Goal: Complete application form

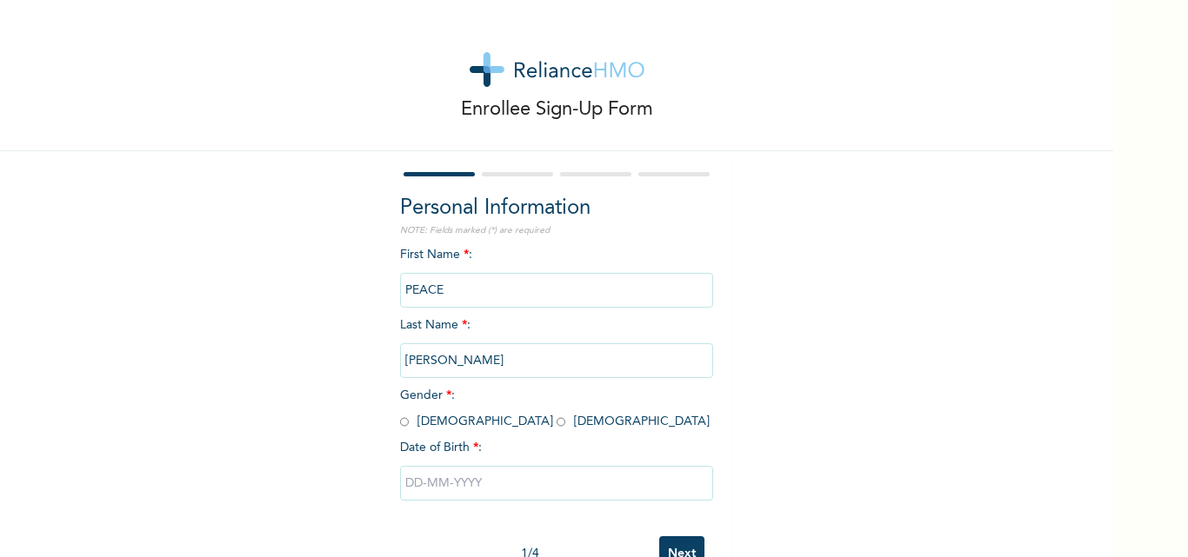
click at [556, 420] on input "radio" at bounding box center [560, 422] width 9 height 17
radio input "true"
click at [409, 477] on input "text" at bounding box center [556, 483] width 313 height 35
select select "8"
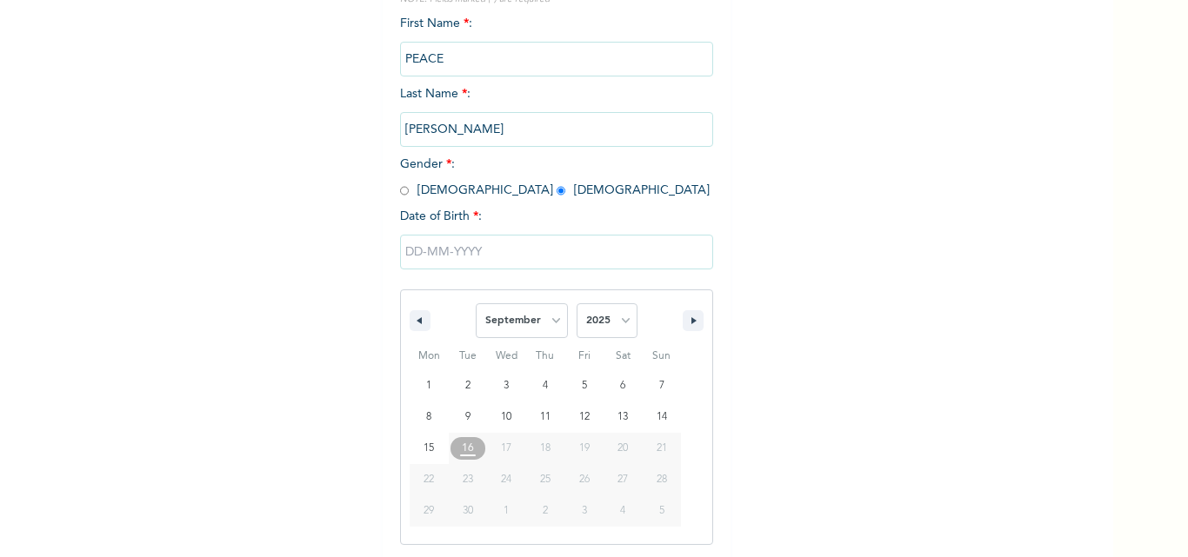
scroll to position [233, 0]
click at [616, 323] on select "2025 2024 2023 2022 2021 2020 2019 2018 2017 2016 2015 2014 2013 2012 2011 2010…" at bounding box center [606, 319] width 61 height 35
select select "1993"
click at [576, 303] on select "2025 2024 2023 2022 2021 2020 2019 2018 2017 2016 2015 2014 2013 2012 2011 2010…" at bounding box center [606, 319] width 61 height 35
click at [546, 323] on select "January February March April May June July August September October November De…" at bounding box center [522, 319] width 92 height 35
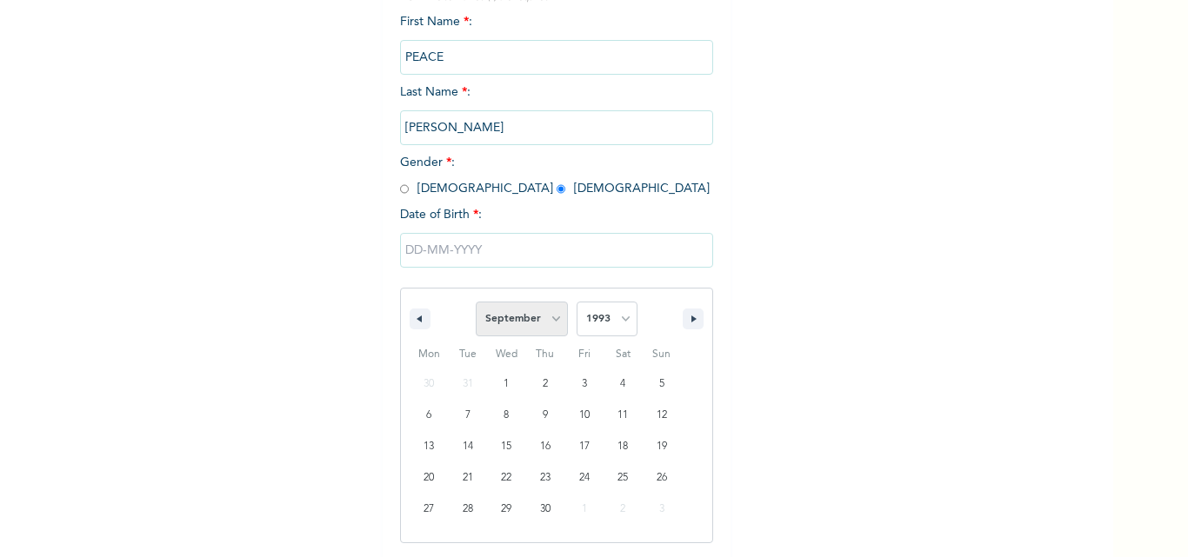
select select "11"
click at [476, 303] on select "January February March April May June July August September October November De…" at bounding box center [522, 319] width 92 height 35
type input "[DATE]"
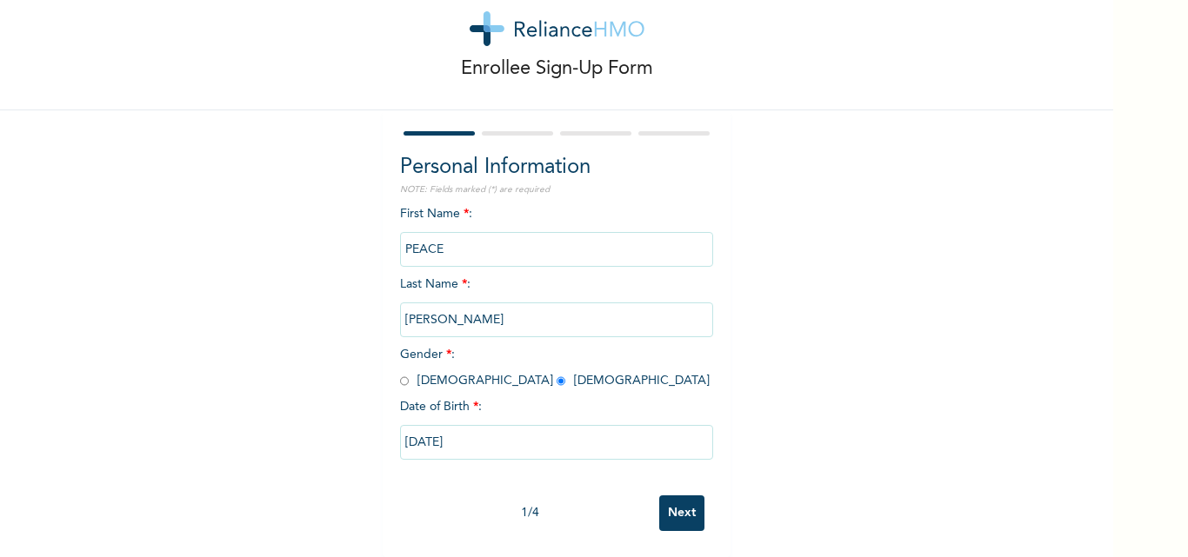
click at [673, 496] on input "Next" at bounding box center [681, 514] width 45 height 36
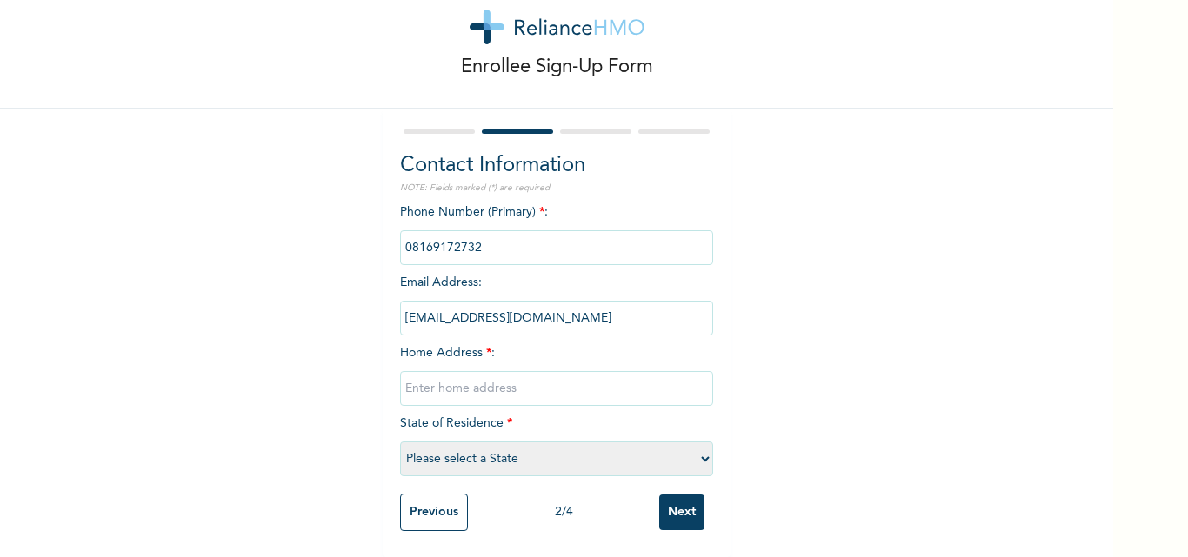
click at [425, 377] on input "text" at bounding box center [556, 388] width 313 height 35
type input "NO 2 [PERSON_NAME] ESTATE"
click at [411, 447] on select "Please select a State [PERSON_NAME] (FCT) [PERSON_NAME] Ibom [GEOGRAPHIC_DATA] …" at bounding box center [556, 459] width 313 height 35
click at [400, 442] on select "Please select a State [PERSON_NAME] (FCT) [PERSON_NAME] Ibom [GEOGRAPHIC_DATA] …" at bounding box center [556, 459] width 313 height 35
click at [443, 442] on select "Please select a State [PERSON_NAME] (FCT) [PERSON_NAME] Ibom [GEOGRAPHIC_DATA] …" at bounding box center [556, 459] width 313 height 35
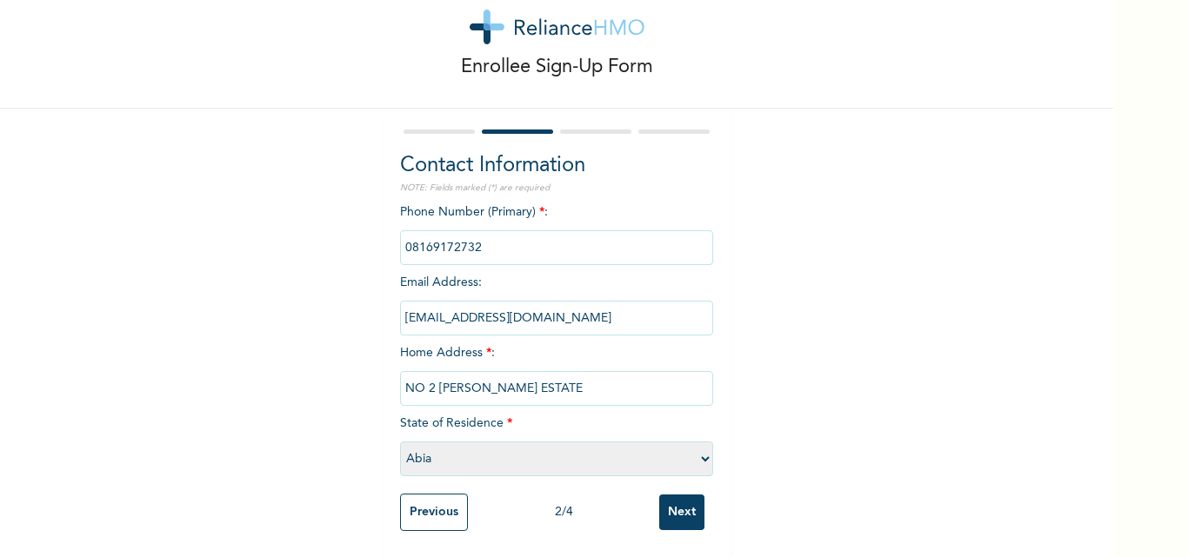
select select "25"
click at [400, 442] on select "Please select a State [PERSON_NAME] (FCT) [PERSON_NAME] Ibom [GEOGRAPHIC_DATA] …" at bounding box center [556, 459] width 313 height 35
click at [682, 498] on input "Next" at bounding box center [681, 513] width 45 height 36
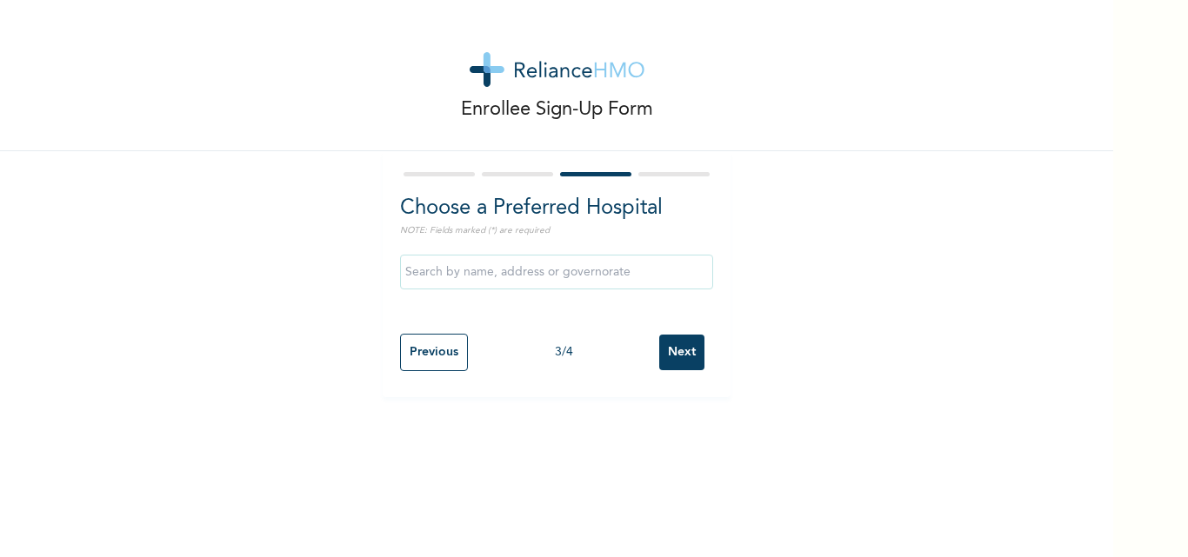
scroll to position [0, 0]
click at [417, 268] on input "text" at bounding box center [556, 272] width 313 height 35
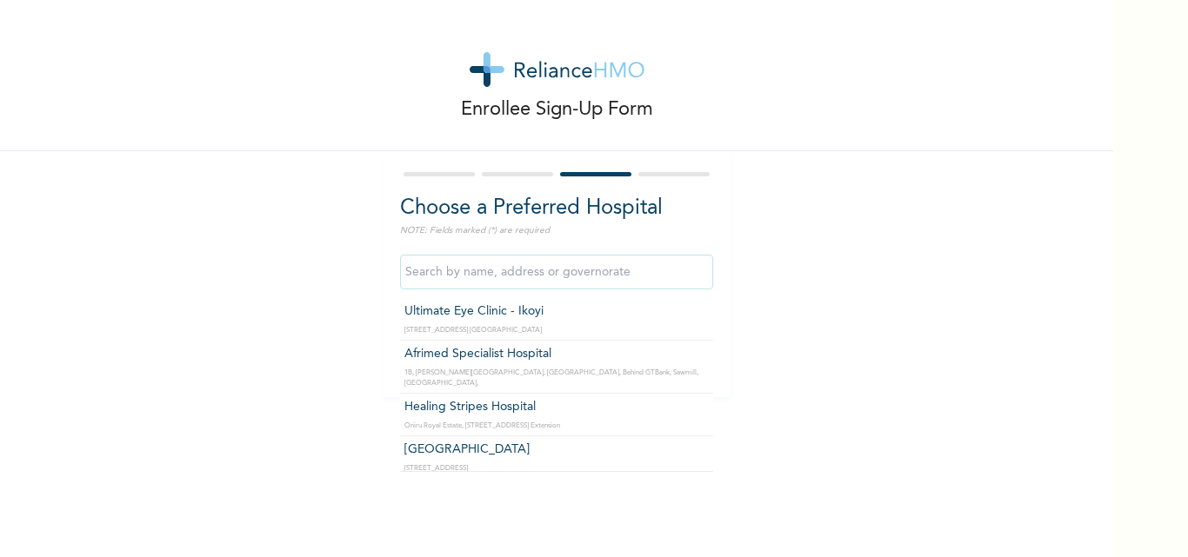
click at [417, 268] on input "text" at bounding box center [556, 272] width 313 height 35
click at [429, 279] on input "text" at bounding box center [556, 272] width 313 height 35
type input "S"
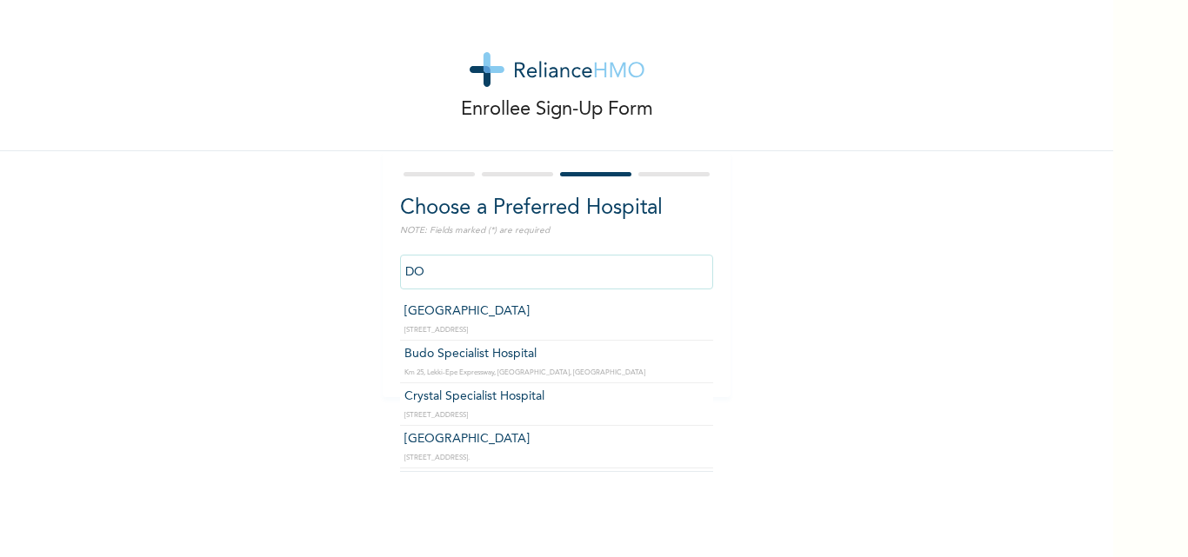
type input "D"
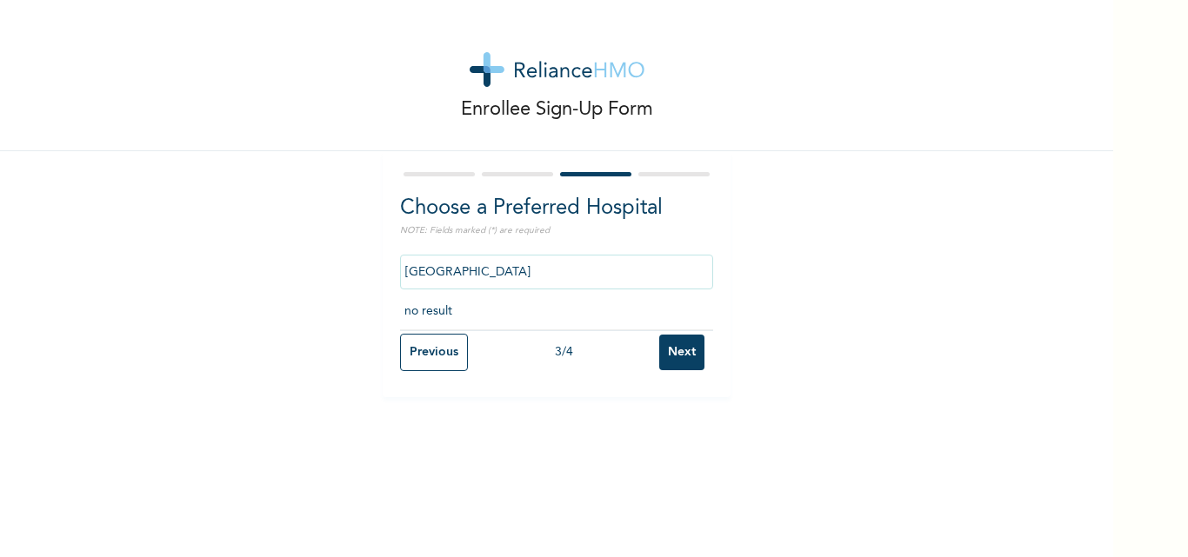
type input "[GEOGRAPHIC_DATA]"
click at [675, 345] on input "Next" at bounding box center [681, 353] width 45 height 36
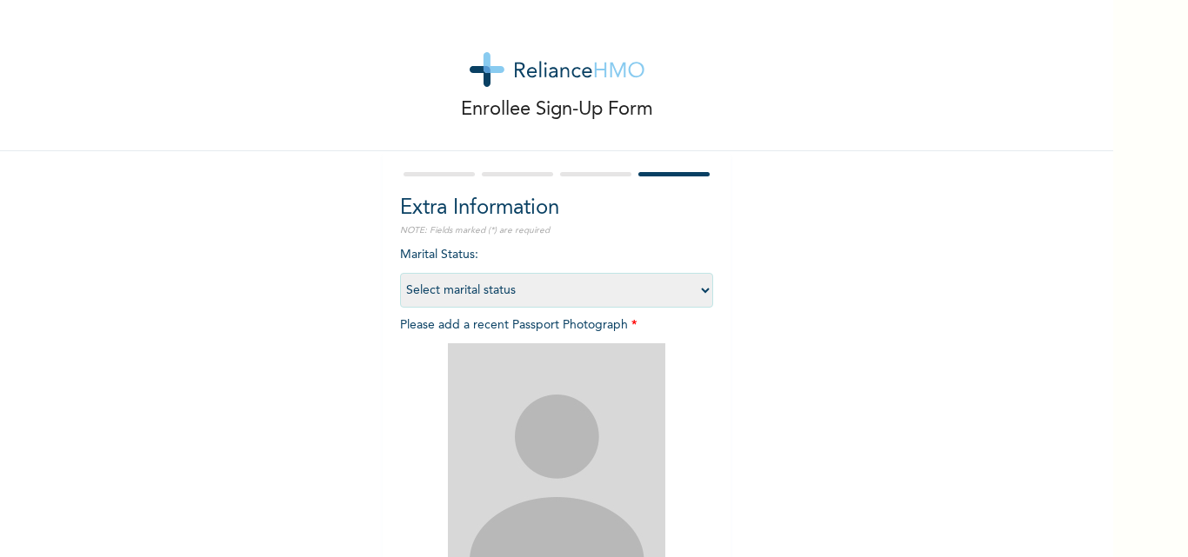
click at [572, 169] on div at bounding box center [556, 174] width 313 height 11
click at [426, 281] on select "Select marital status [DEMOGRAPHIC_DATA] Married [DEMOGRAPHIC_DATA] Widow/[DEMO…" at bounding box center [556, 290] width 313 height 35
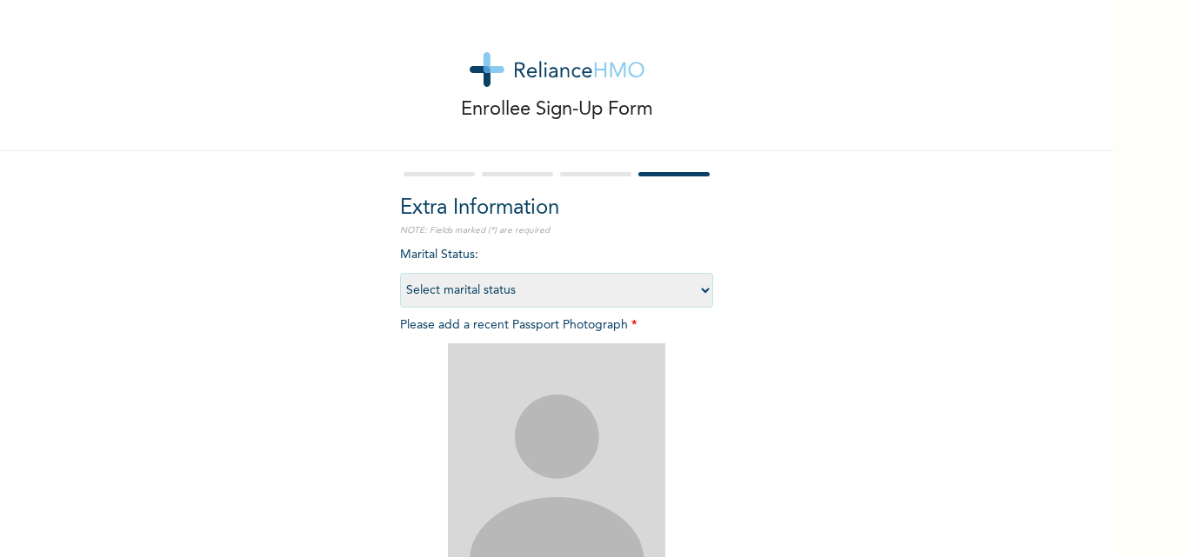
select select "1"
click at [400, 273] on select "Select marital status [DEMOGRAPHIC_DATA] Married [DEMOGRAPHIC_DATA] Widow/[DEMO…" at bounding box center [556, 290] width 313 height 35
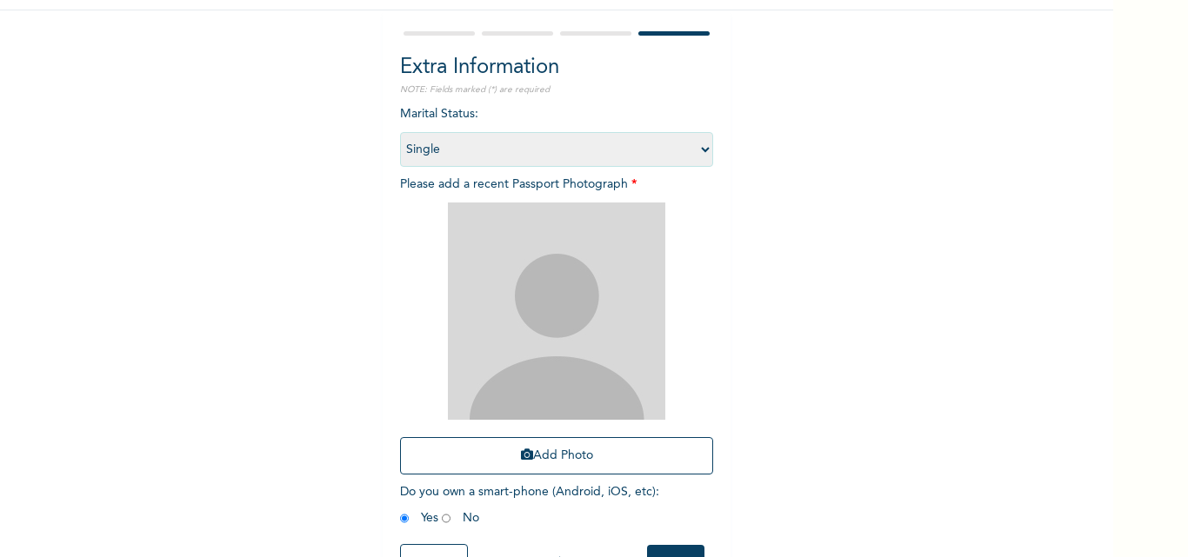
scroll to position [146, 0]
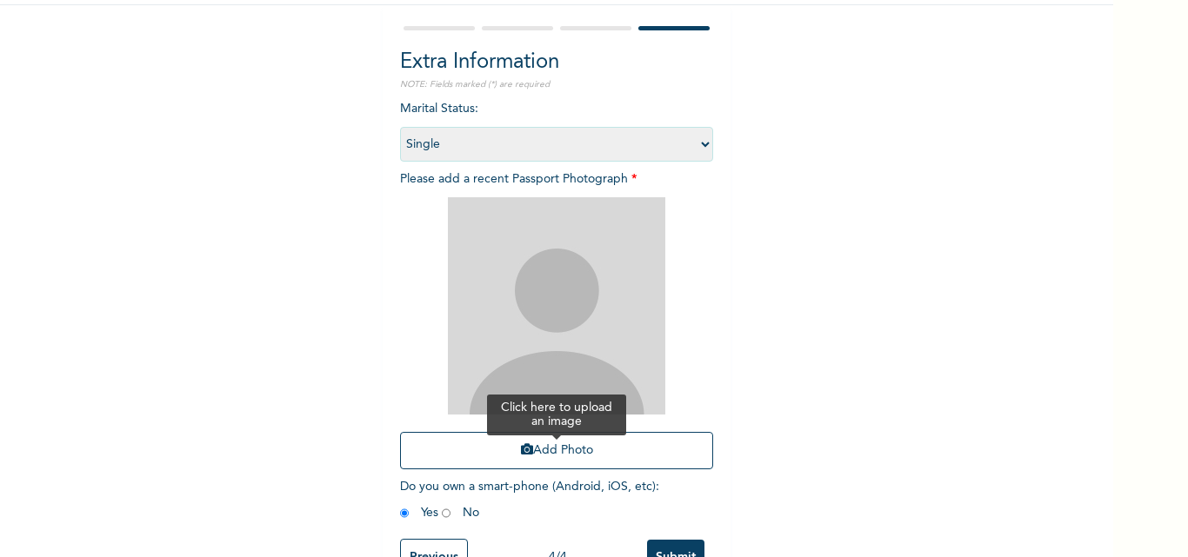
click at [548, 445] on button "Add Photo" at bounding box center [556, 450] width 313 height 37
click at [537, 332] on img at bounding box center [556, 305] width 217 height 217
click at [509, 450] on button "Add Photo" at bounding box center [556, 450] width 313 height 37
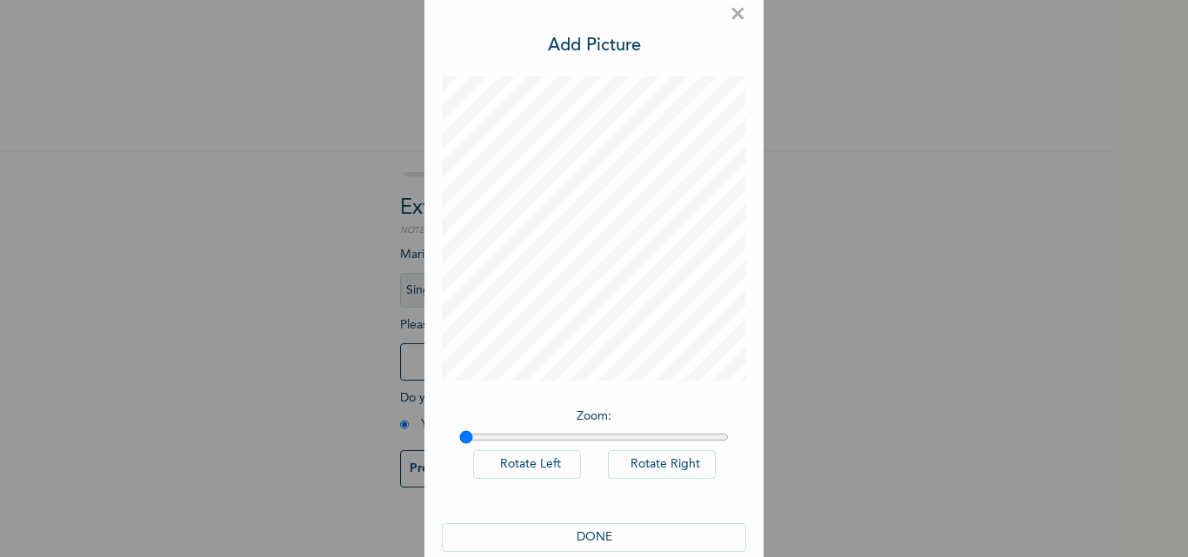
scroll to position [50, 0]
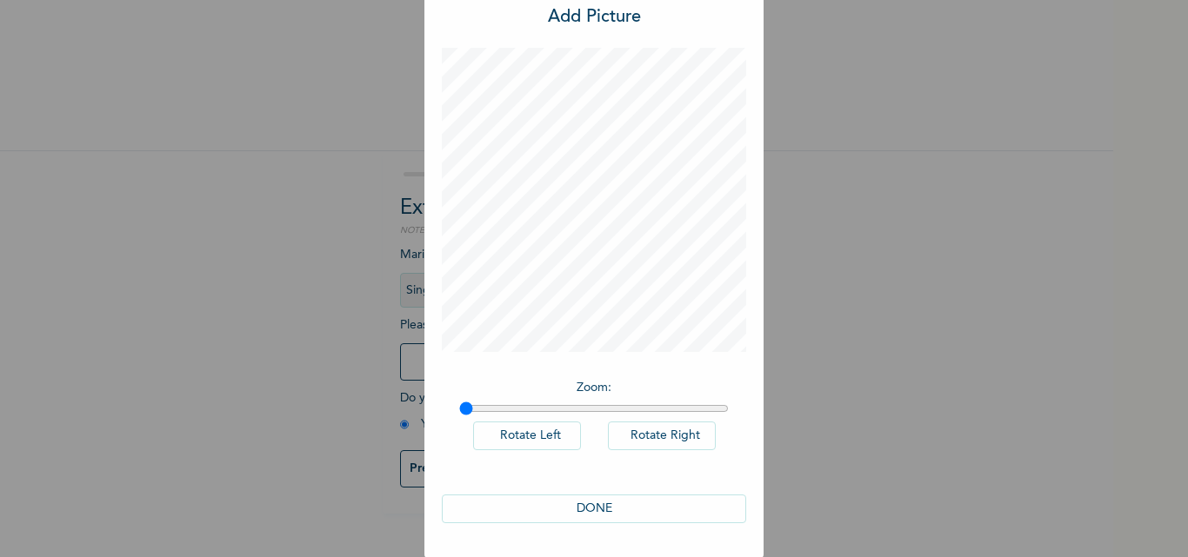
click at [572, 502] on button "DONE" at bounding box center [594, 509] width 304 height 29
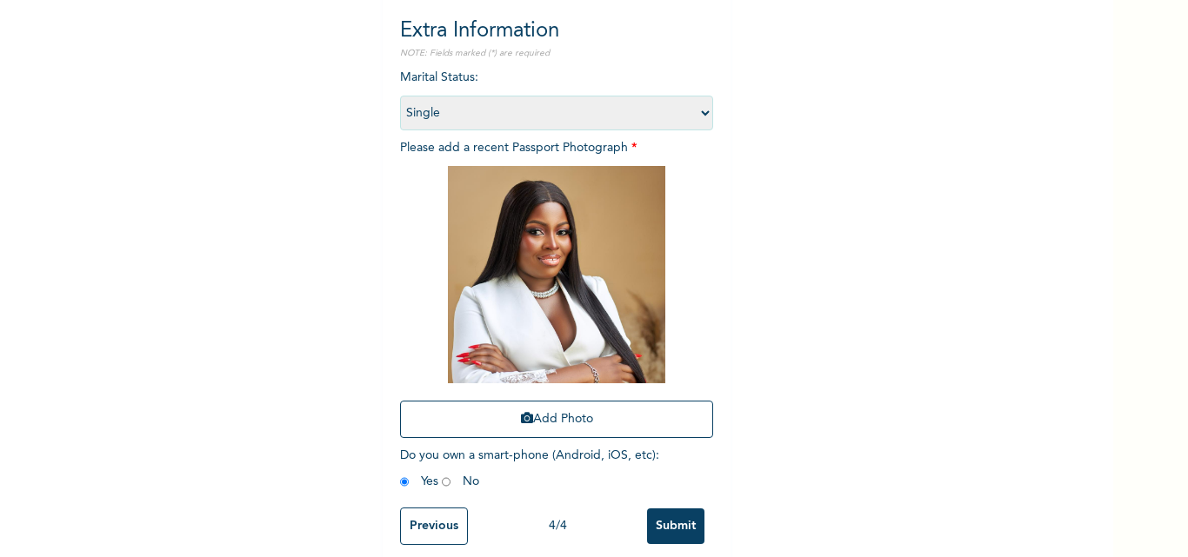
scroll to position [204, 0]
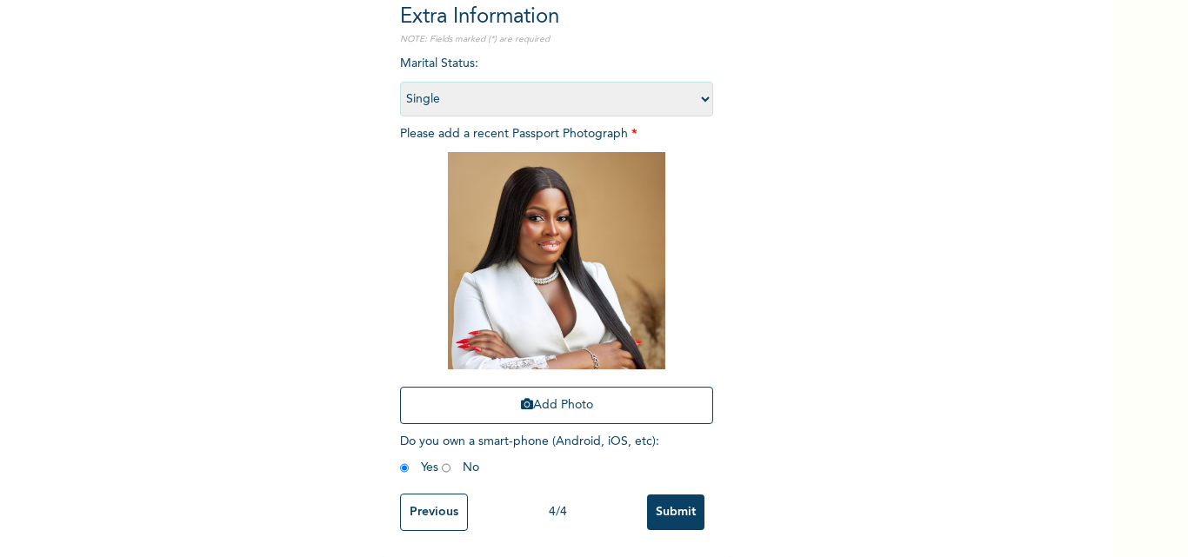
click at [674, 495] on input "Submit" at bounding box center [675, 513] width 57 height 36
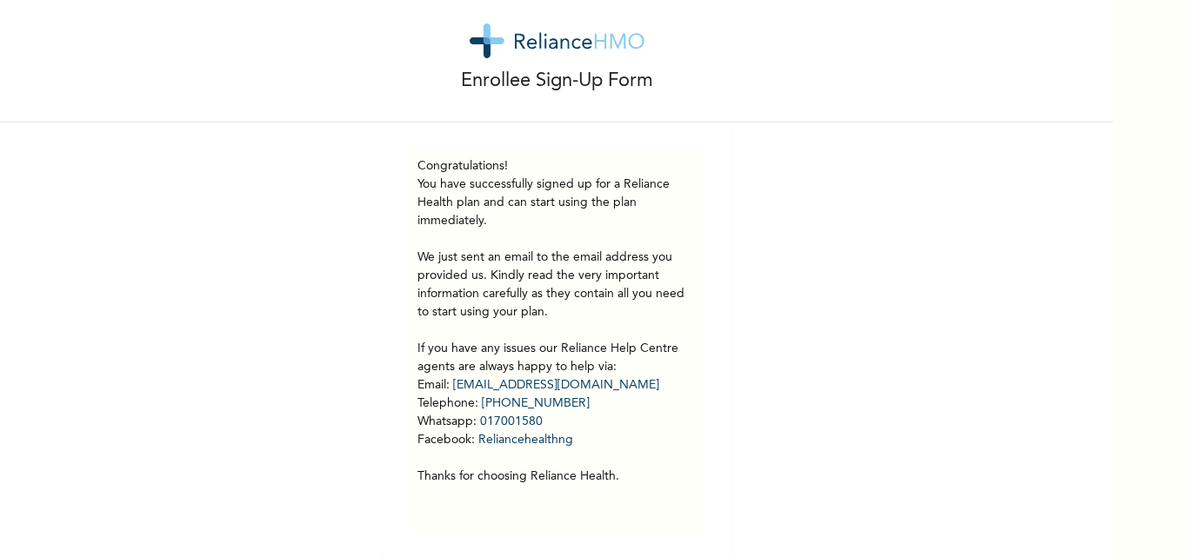
scroll to position [42, 0]
